Goal: Navigation & Orientation: Find specific page/section

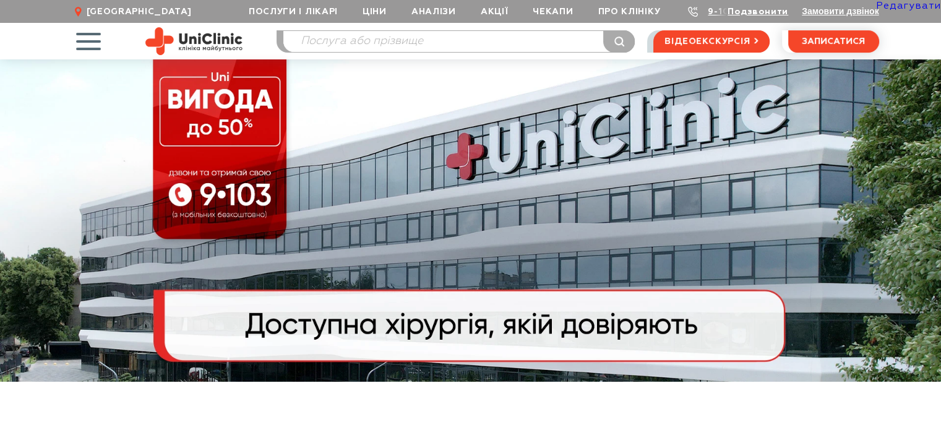
click at [906, 6] on link "Редагувати" at bounding box center [908, 6] width 65 height 10
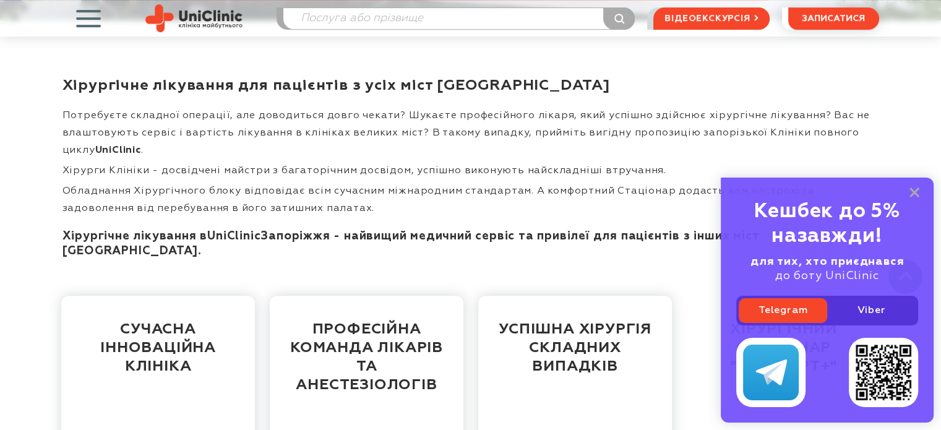
scroll to position [371, 0]
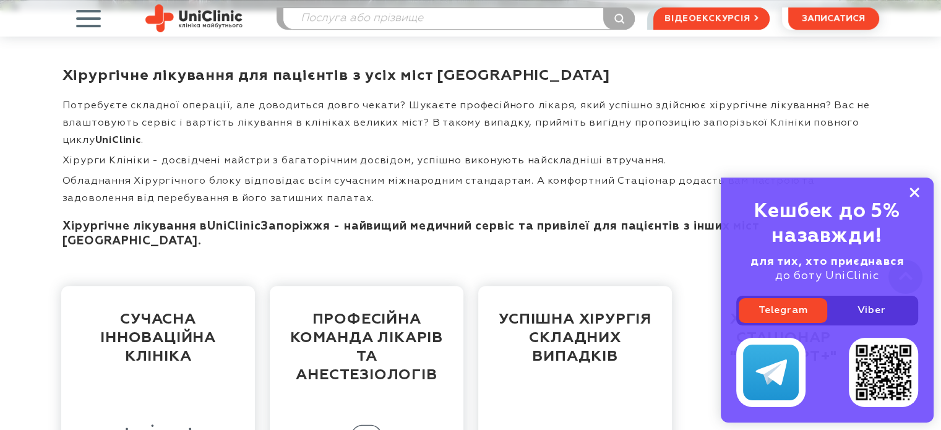
click at [916, 192] on icon at bounding box center [914, 192] width 10 height 11
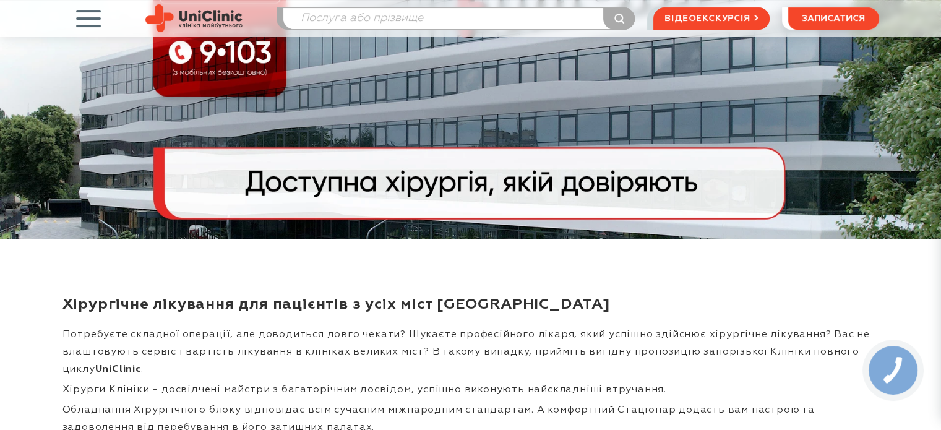
scroll to position [186, 0]
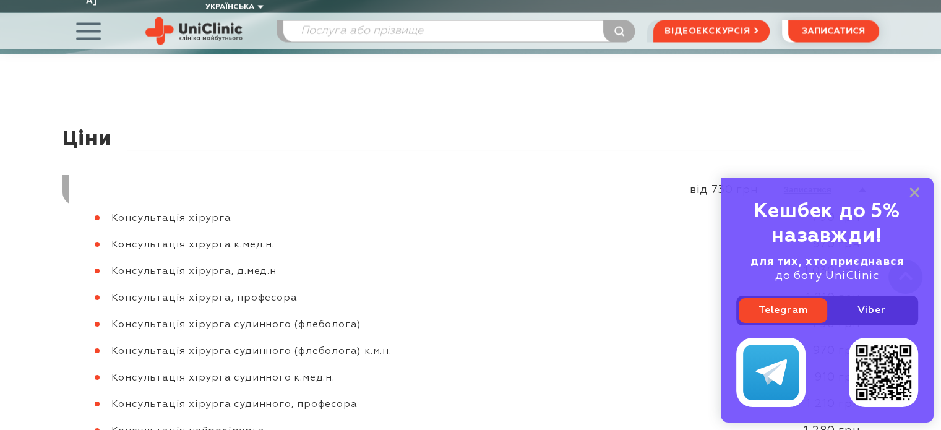
scroll to position [6809, 0]
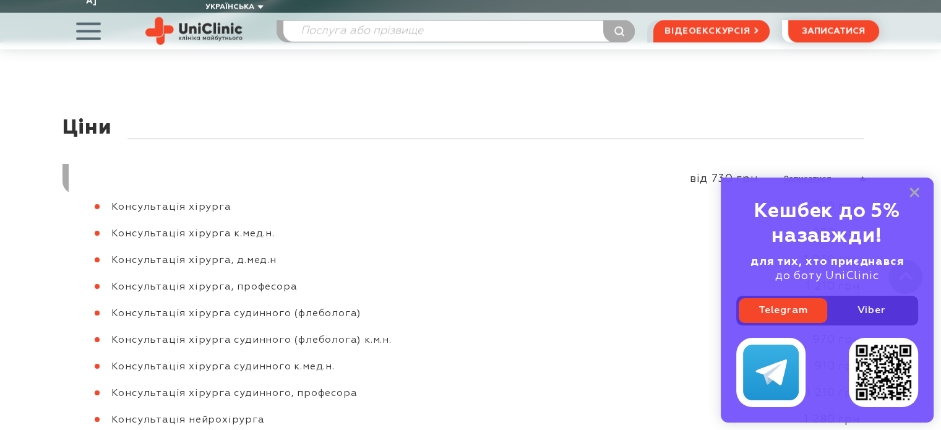
drag, startPoint x: 915, startPoint y: 192, endPoint x: 883, endPoint y: 208, distance: 35.4
click at [915, 194] on rect at bounding box center [914, 192] width 10 height 10
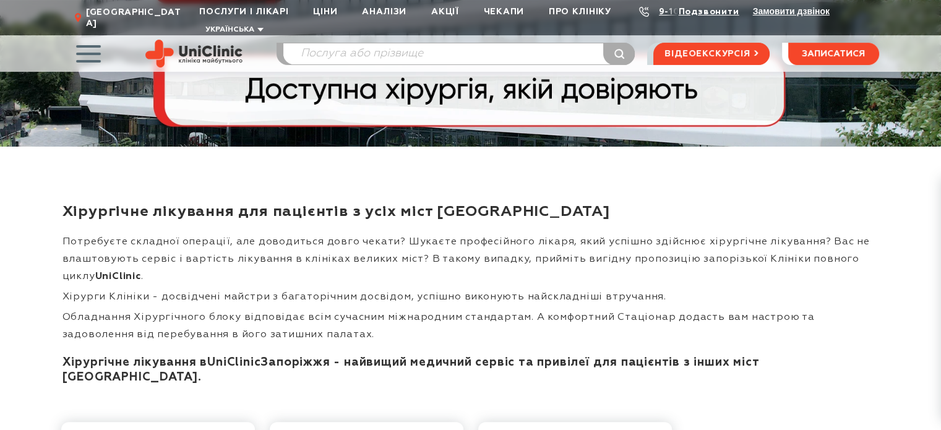
scroll to position [0, 0]
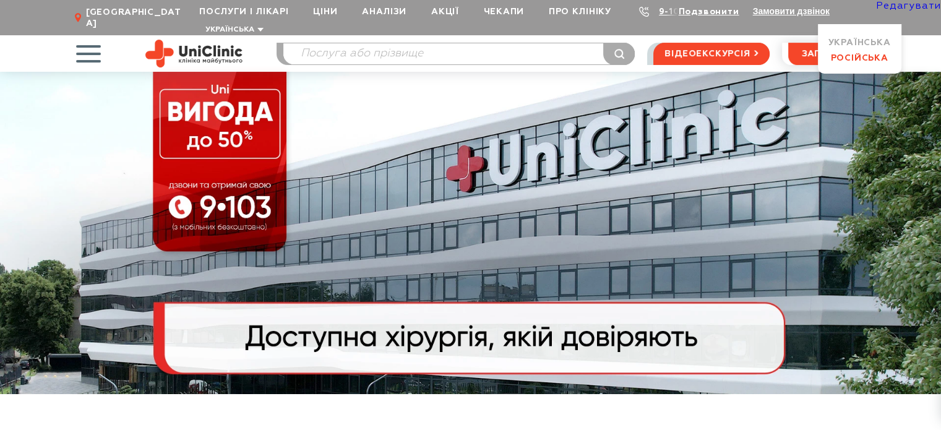
click at [843, 58] on link "Російська" at bounding box center [859, 58] width 58 height 9
